Goal: Task Accomplishment & Management: Use online tool/utility

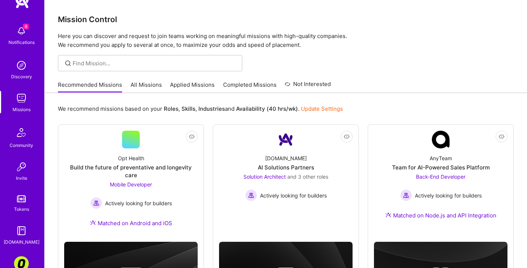
scroll to position [62, 0]
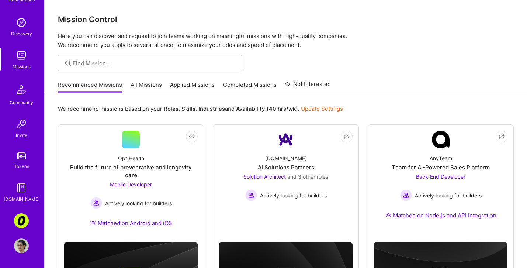
click at [21, 186] on img at bounding box center [21, 187] width 15 height 15
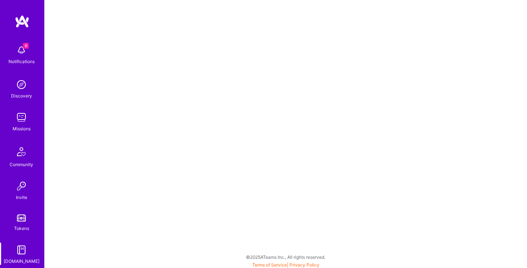
scroll to position [62, 0]
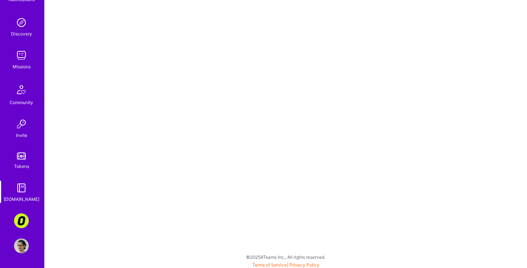
click at [21, 193] on img at bounding box center [21, 187] width 15 height 15
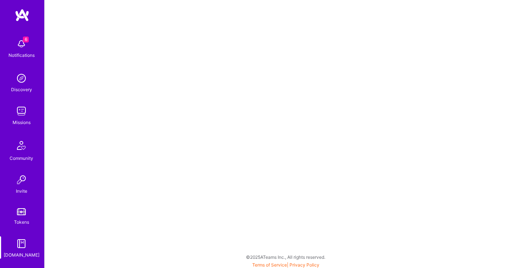
scroll to position [3, 0]
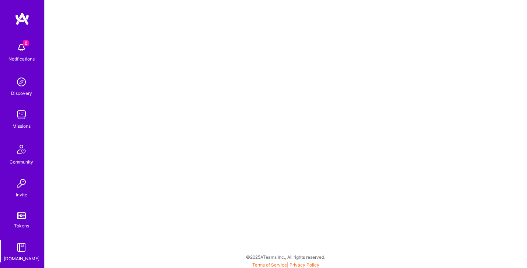
click at [26, 125] on div "Missions" at bounding box center [22, 126] width 18 height 8
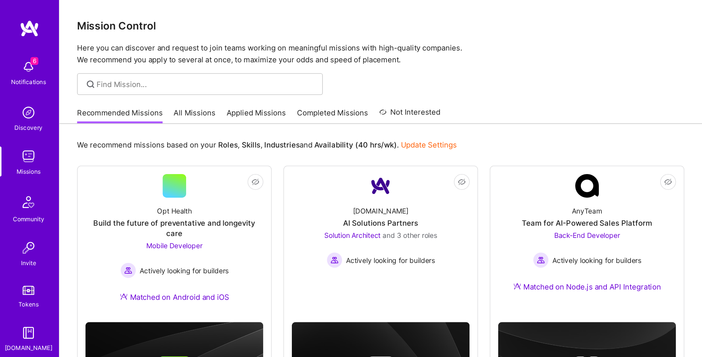
scroll to position [62, 0]
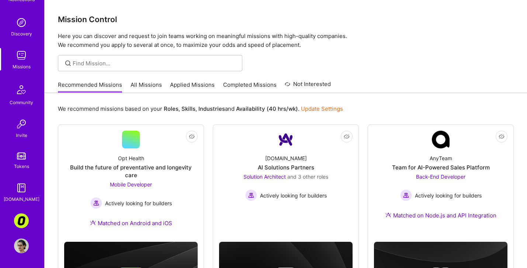
click at [17, 218] on img at bounding box center [21, 220] width 15 height 15
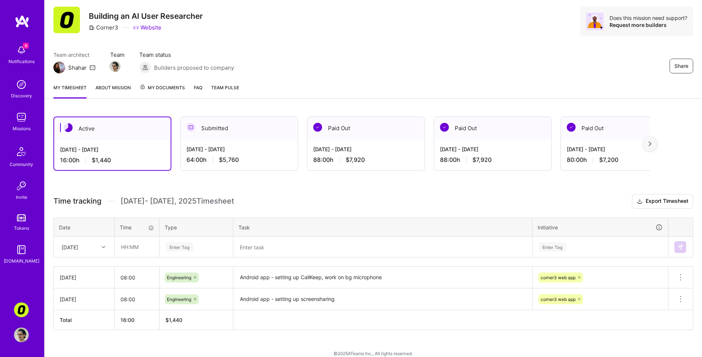
scroll to position [28, 0]
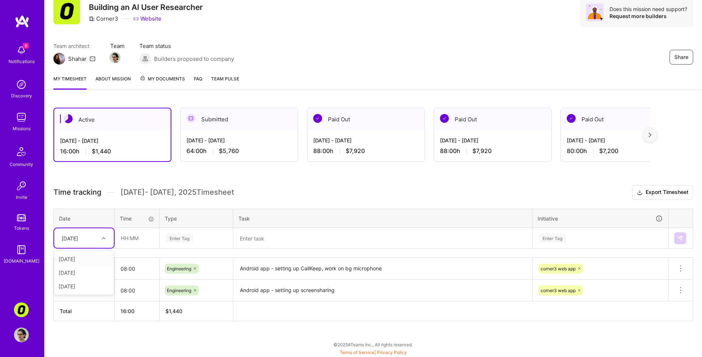
click at [98, 238] on div "[DATE]" at bounding box center [78, 238] width 41 height 12
click at [94, 267] on div "[DATE]" at bounding box center [84, 286] width 60 height 14
click at [149, 237] on input "text" at bounding box center [137, 238] width 44 height 20
type input "08:00"
click at [179, 243] on div "Enter Tag" at bounding box center [196, 237] width 73 height 19
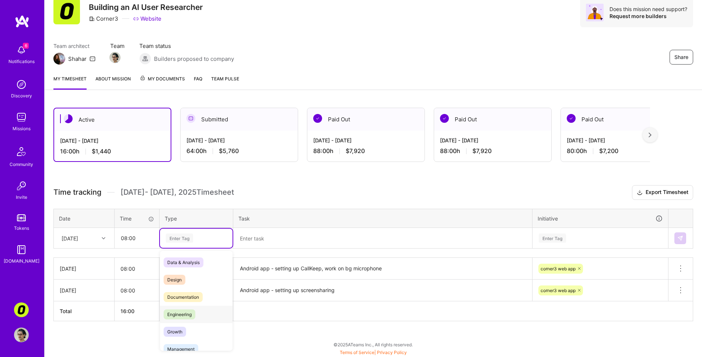
click at [189, 267] on span "Engineering" at bounding box center [180, 314] width 32 height 10
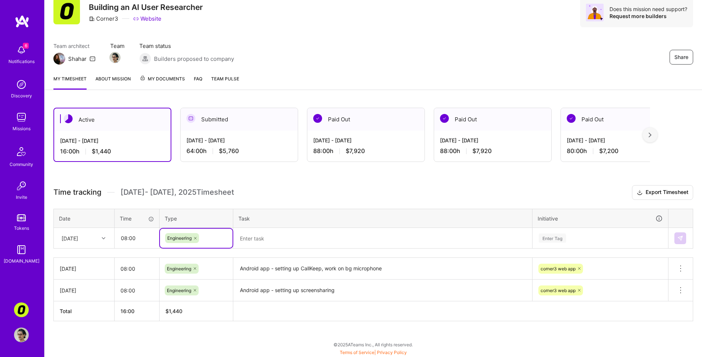
click at [357, 242] on textarea at bounding box center [382, 237] width 297 height 19
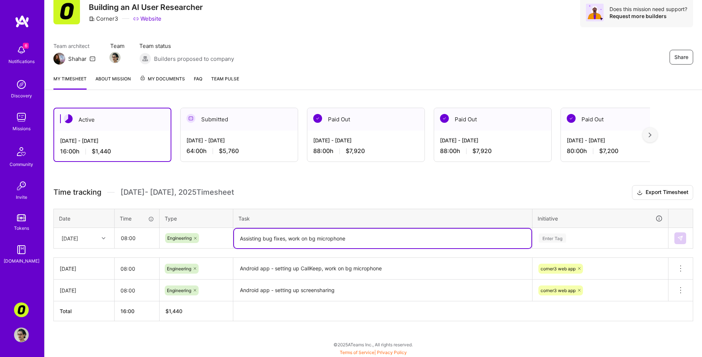
type textarea "Assisting bug fixes, work on bg microphone"
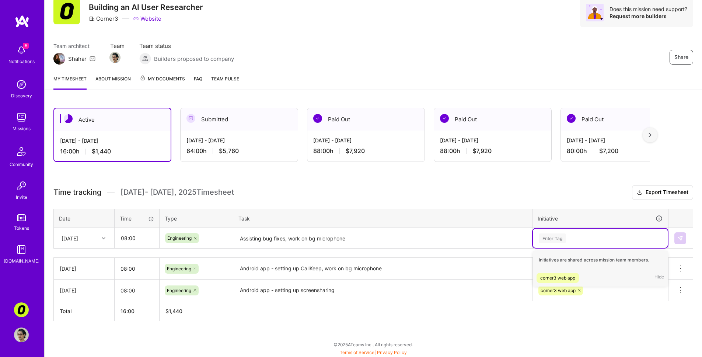
click at [526, 238] on div "Enter Tag" at bounding box center [600, 237] width 125 height 9
click at [526, 267] on div "corner3 web app" at bounding box center [557, 278] width 35 height 8
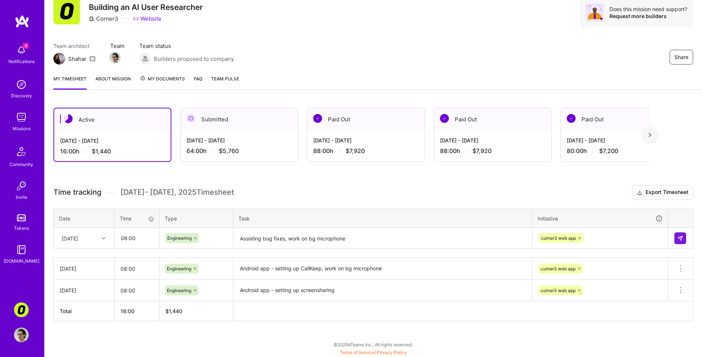
click at [526, 236] on div at bounding box center [680, 238] width 13 height 12
click at [526, 238] on img at bounding box center [680, 238] width 6 height 6
